Goal: Information Seeking & Learning: Learn about a topic

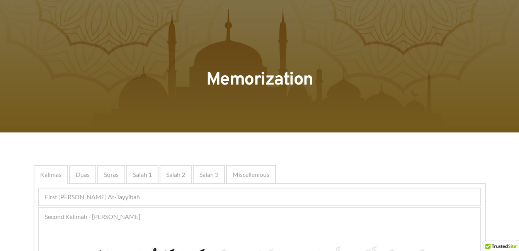
click at [130, 199] on span "First [PERSON_NAME] At-Tayyibah" at bounding box center [92, 197] width 95 height 9
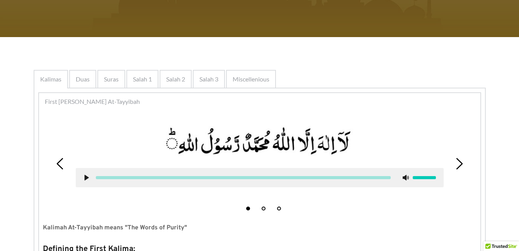
scroll to position [135, 0]
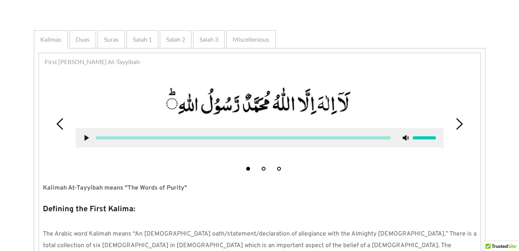
click at [62, 125] on icon at bounding box center [61, 124] width 12 height 12
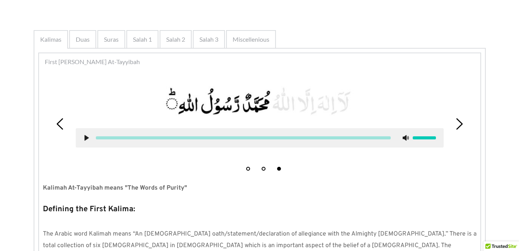
click at [62, 125] on icon at bounding box center [61, 124] width 12 height 12
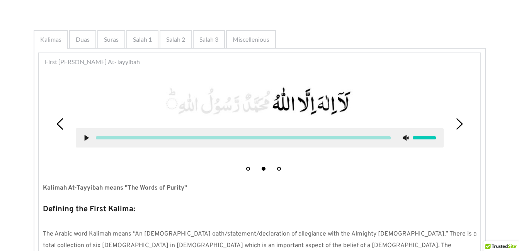
click at [62, 125] on icon at bounding box center [61, 124] width 12 height 12
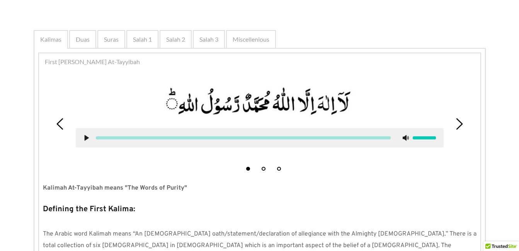
click at [56, 121] on icon at bounding box center [61, 124] width 12 height 12
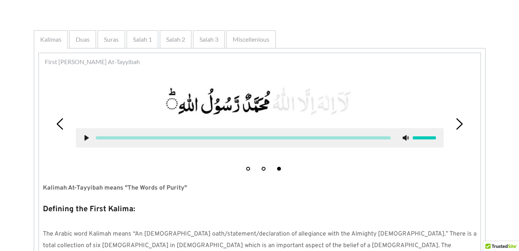
click at [56, 121] on icon at bounding box center [61, 124] width 12 height 12
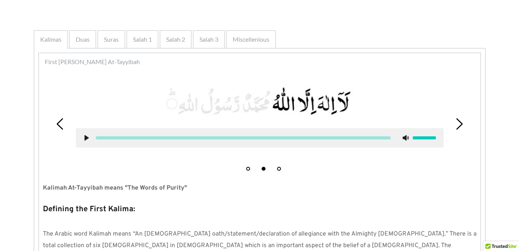
click at [56, 121] on icon at bounding box center [61, 124] width 12 height 12
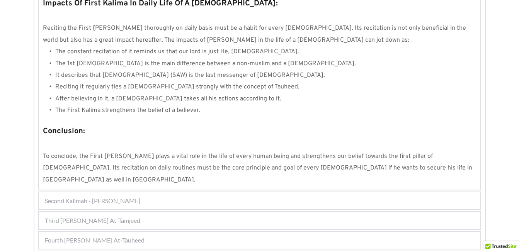
scroll to position [743, 0]
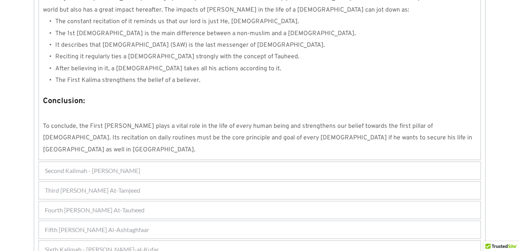
click at [99, 166] on span "Second Kalimah - [PERSON_NAME]" at bounding box center [93, 170] width 96 height 9
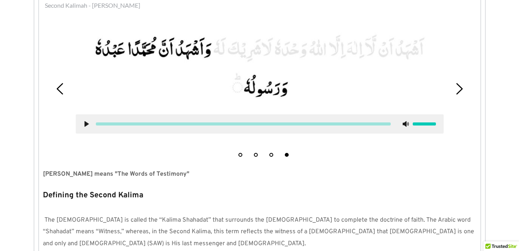
scroll to position [208, 0]
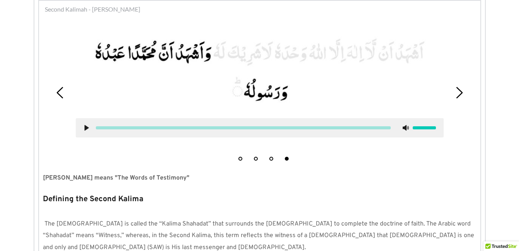
click at [60, 97] on icon at bounding box center [61, 93] width 12 height 12
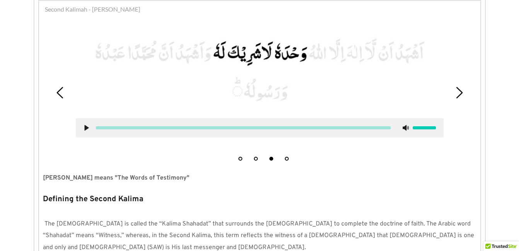
click at [60, 97] on icon at bounding box center [61, 93] width 12 height 12
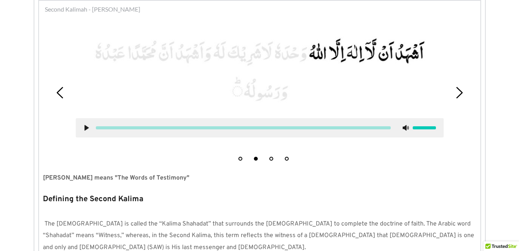
click at [60, 97] on icon at bounding box center [61, 93] width 12 height 12
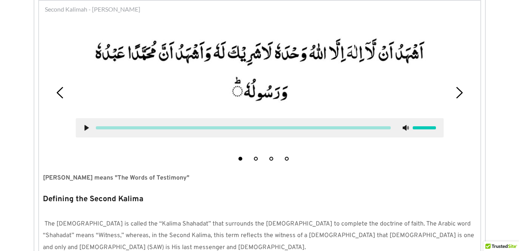
click at [60, 97] on icon at bounding box center [61, 93] width 12 height 12
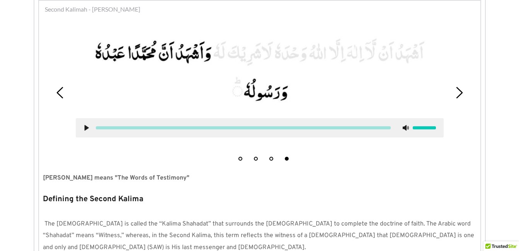
click at [60, 97] on icon at bounding box center [61, 93] width 12 height 12
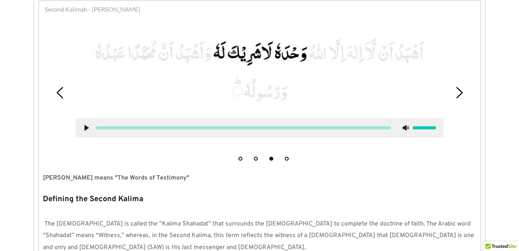
click at [60, 97] on icon at bounding box center [61, 93] width 12 height 12
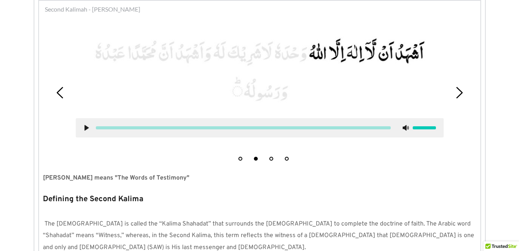
click at [60, 97] on icon at bounding box center [61, 93] width 12 height 12
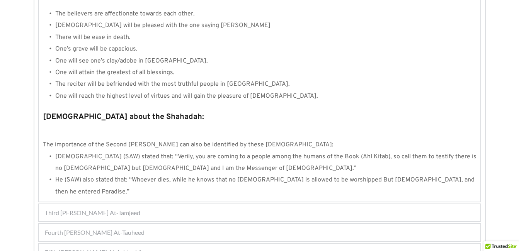
scroll to position [848, 0]
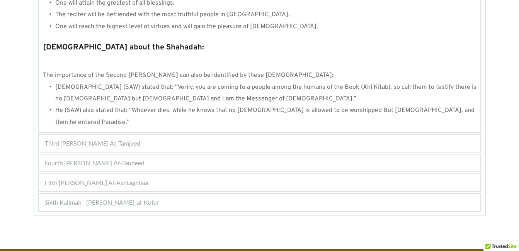
click at [133, 139] on span "Third [PERSON_NAME] At-Tamjeed" at bounding box center [93, 143] width 96 height 9
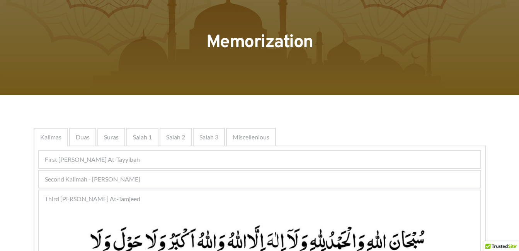
scroll to position [32, 0]
